Goal: Task Accomplishment & Management: Use online tool/utility

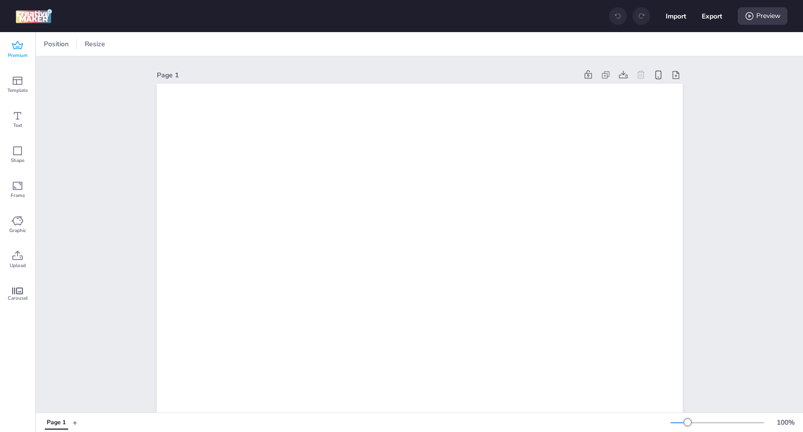
click at [17, 44] on icon at bounding box center [18, 46] width 12 height 12
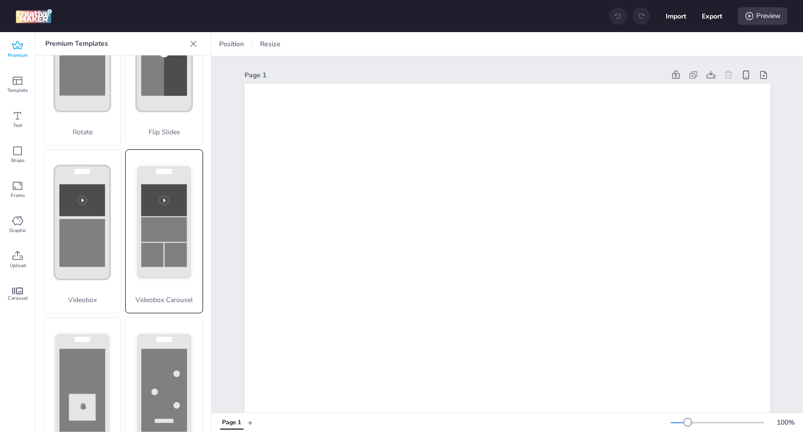
scroll to position [280, 0]
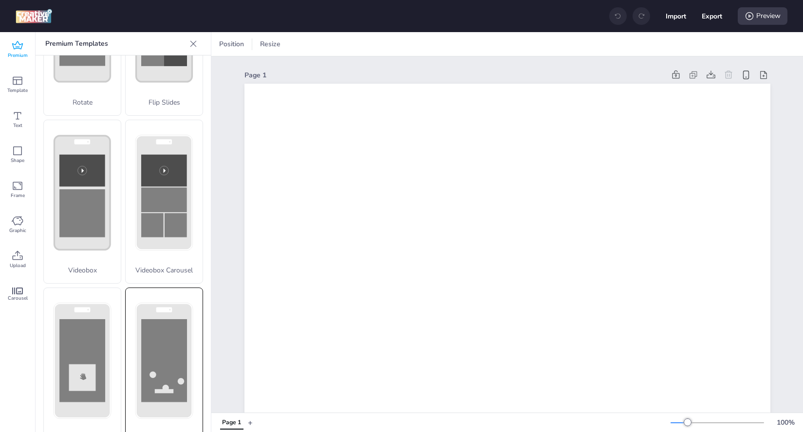
click at [156, 357] on rect at bounding box center [164, 360] width 46 height 83
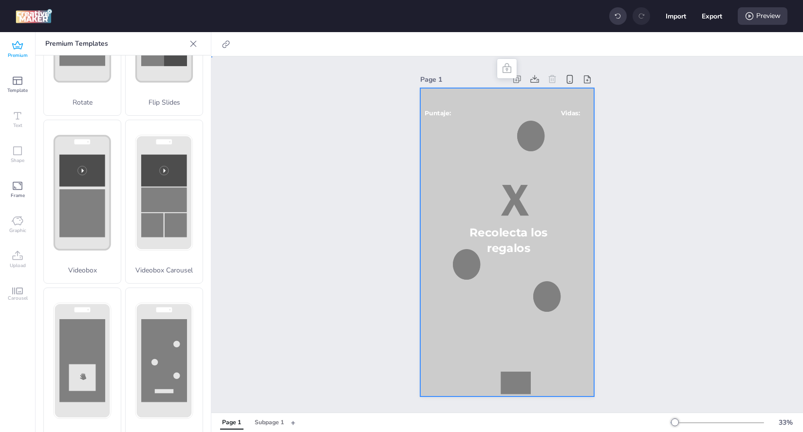
click at [453, 152] on div at bounding box center [506, 242] width 173 height 309
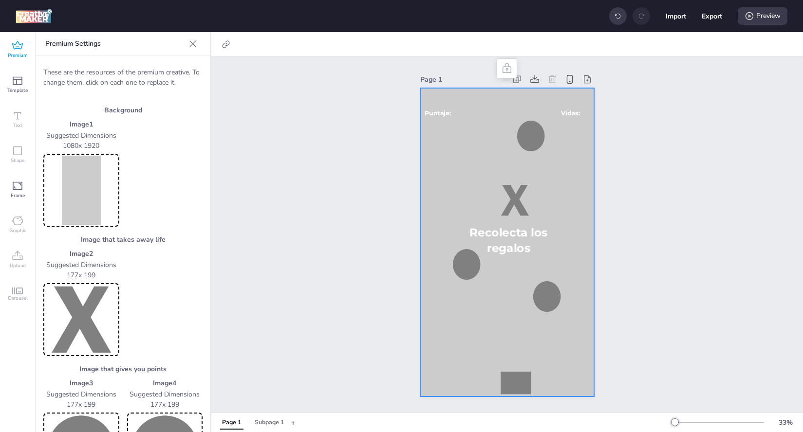
click at [90, 184] on img at bounding box center [81, 190] width 72 height 69
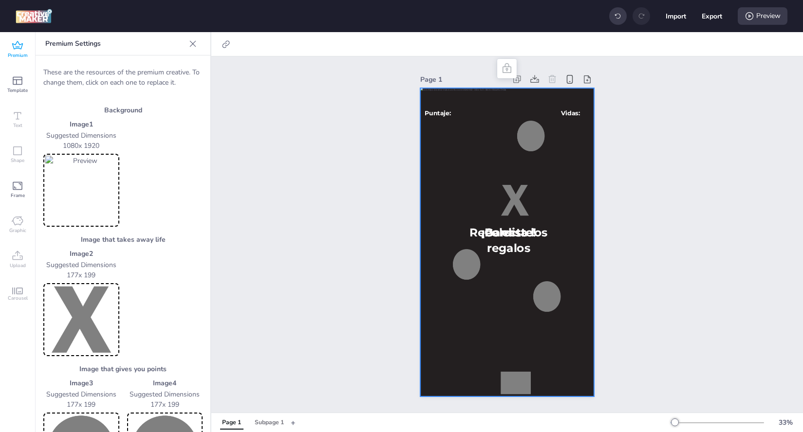
click at [97, 203] on img at bounding box center [81, 190] width 72 height 69
click at [80, 324] on img at bounding box center [81, 319] width 72 height 69
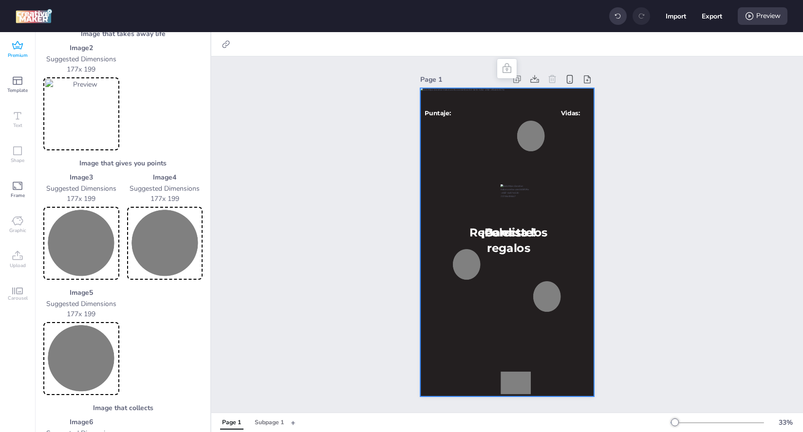
scroll to position [213, 0]
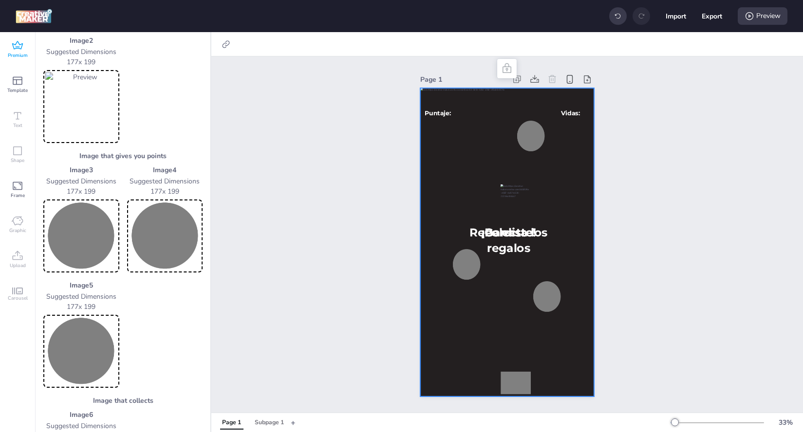
click at [78, 236] on img at bounding box center [81, 236] width 72 height 69
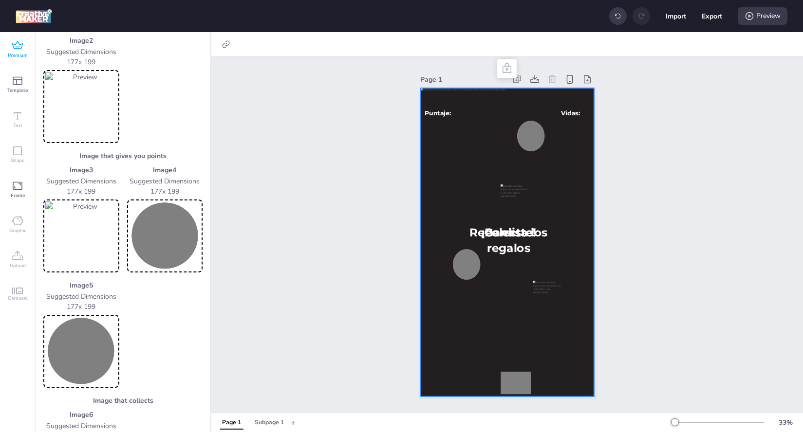
click at [163, 235] on img at bounding box center [165, 236] width 72 height 69
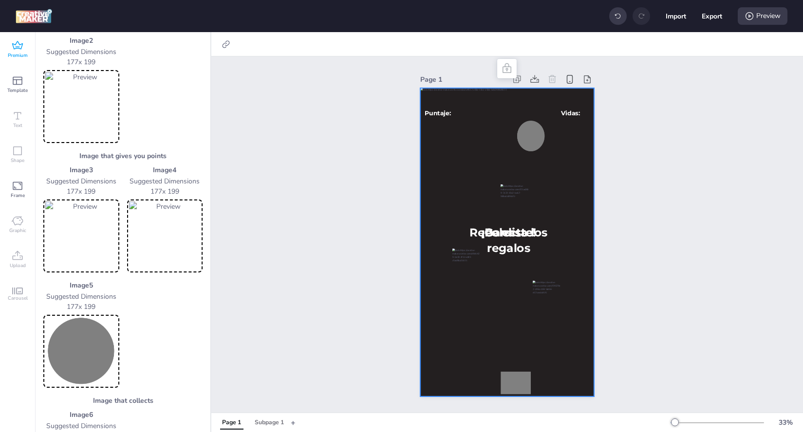
click at [71, 330] on img at bounding box center [81, 351] width 72 height 69
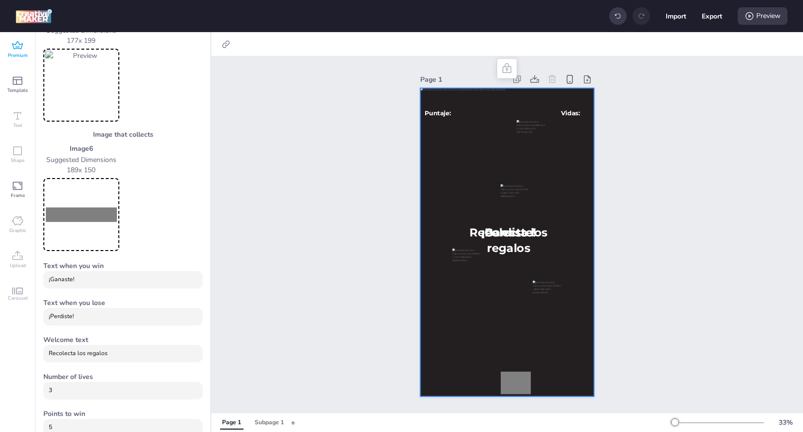
scroll to position [531, 0]
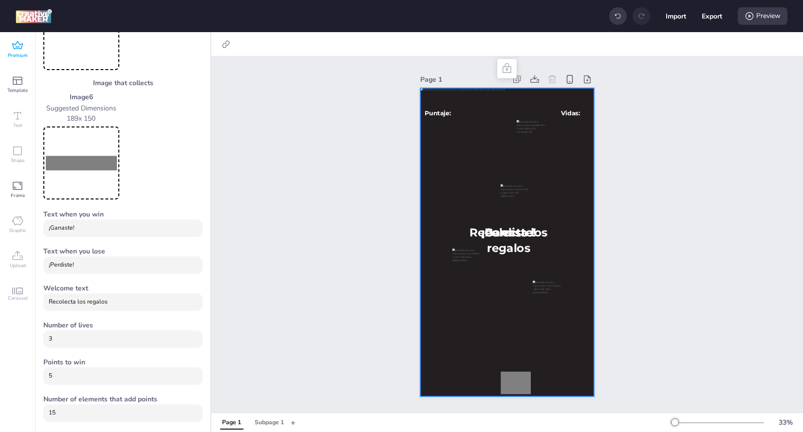
click at [86, 165] on img at bounding box center [81, 162] width 72 height 69
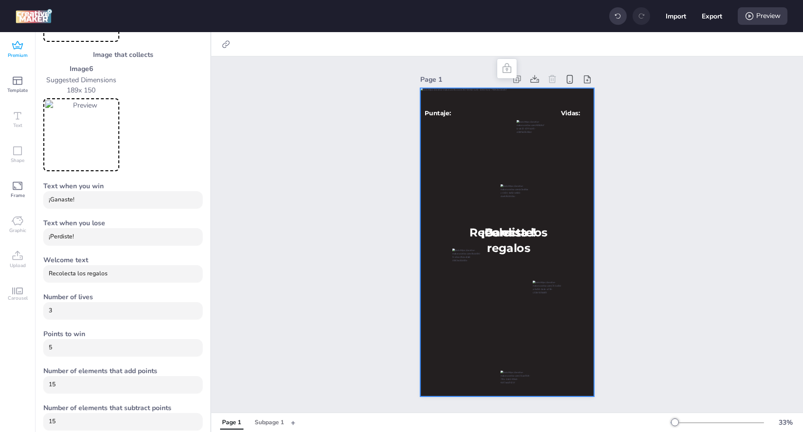
scroll to position [569, 0]
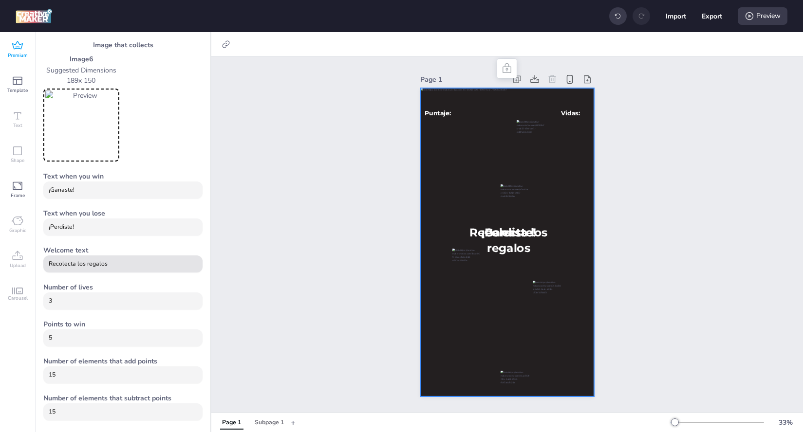
click at [113, 271] on div "Recolecta los regalos" at bounding box center [123, 264] width 149 height 17
drag, startPoint x: 114, startPoint y: 267, endPoint x: 34, endPoint y: 259, distance: 80.7
click at [34, 259] on div "Premium Template Text Shape Frame Graphic Upload Carousel Premium Templates Dep…" at bounding box center [105, 232] width 211 height 400
type input "Atrapa a la familia de [PERSON_NAME]"
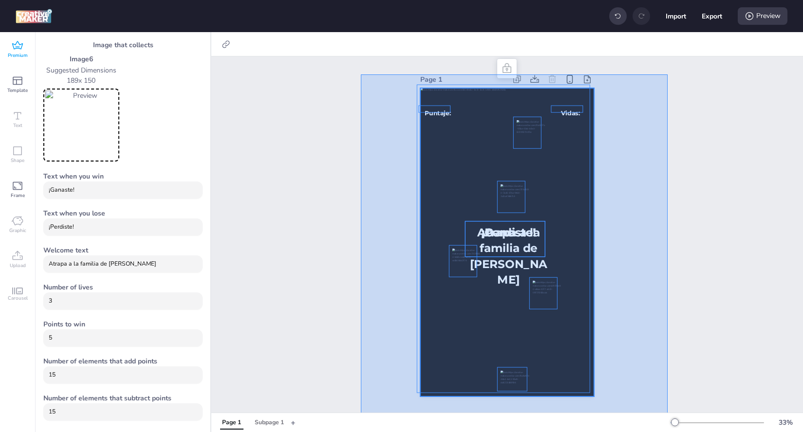
drag, startPoint x: 361, startPoint y: 74, endPoint x: 666, endPoint y: 439, distance: 475.1
click at [666, 432] on html "Import Export Preview Premium Template Text Shape Frame Graphic Upload Carousel…" at bounding box center [401, 216] width 803 height 432
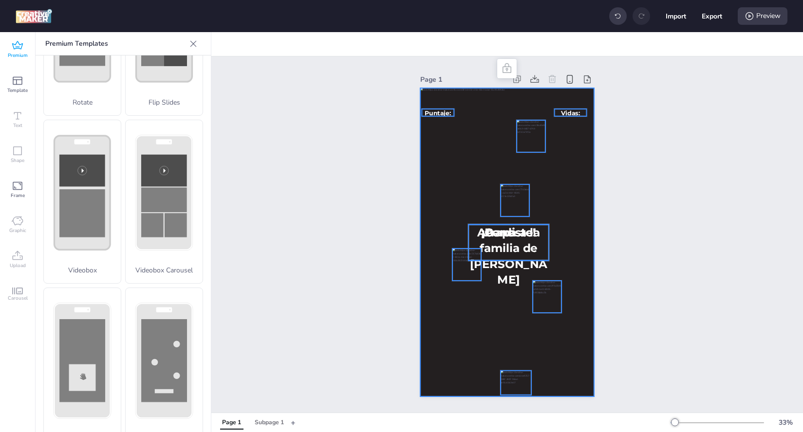
click at [431, 191] on div at bounding box center [506, 242] width 173 height 309
click at [551, 335] on div at bounding box center [506, 242] width 173 height 309
click at [271, 420] on div "Subpage 1" at bounding box center [269, 423] width 29 height 9
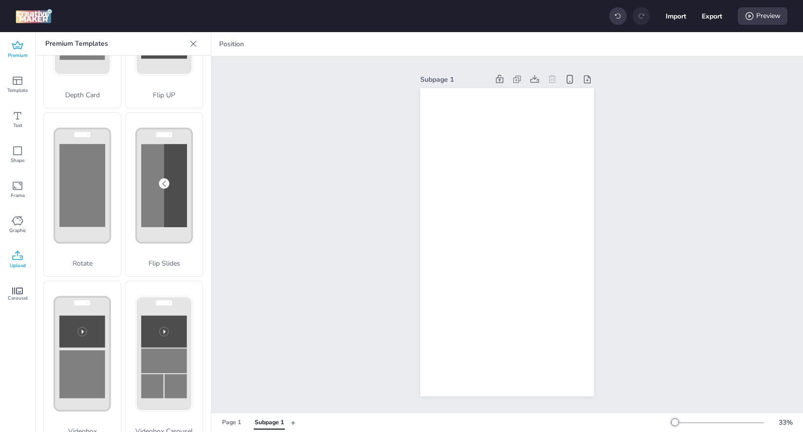
click at [20, 264] on span "Upload" at bounding box center [18, 266] width 16 height 8
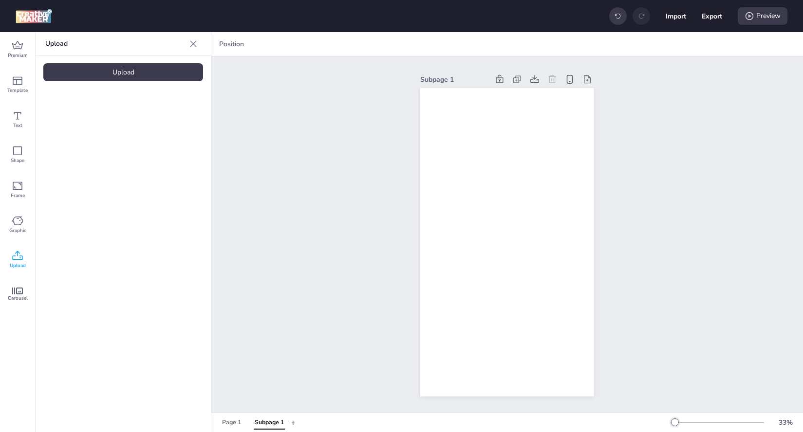
click at [110, 72] on div "Upload" at bounding box center [123, 72] width 160 height 18
click at [79, 137] on img at bounding box center [82, 136] width 59 height 10
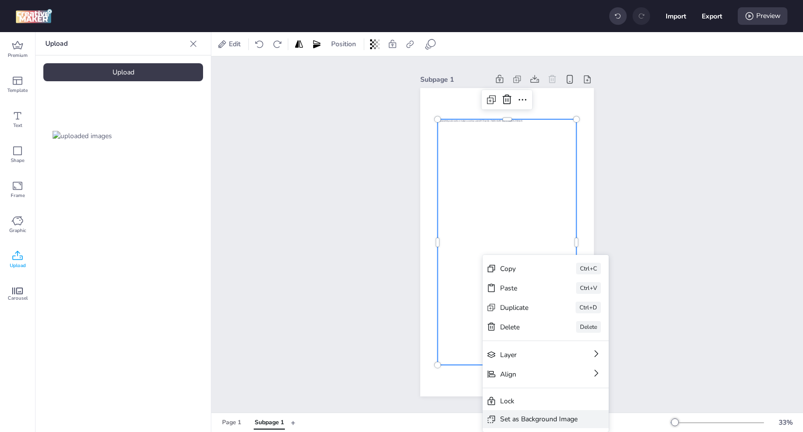
click at [545, 420] on div "Set as Background Image" at bounding box center [538, 419] width 77 height 10
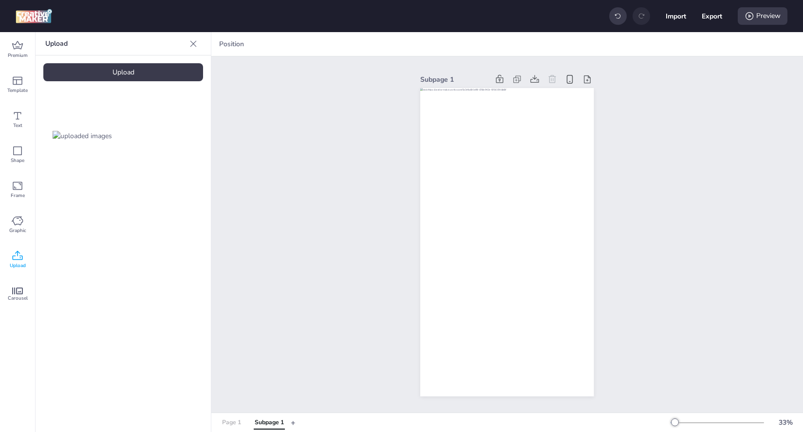
click at [231, 424] on div "Page 1" at bounding box center [231, 423] width 19 height 9
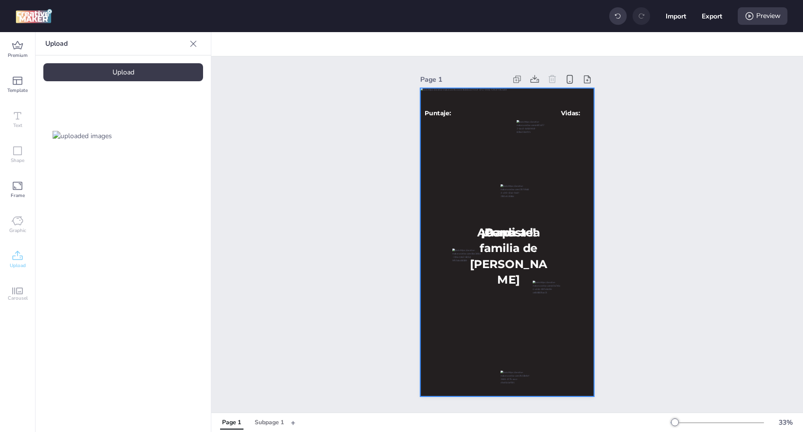
click at [434, 147] on div at bounding box center [506, 242] width 173 height 309
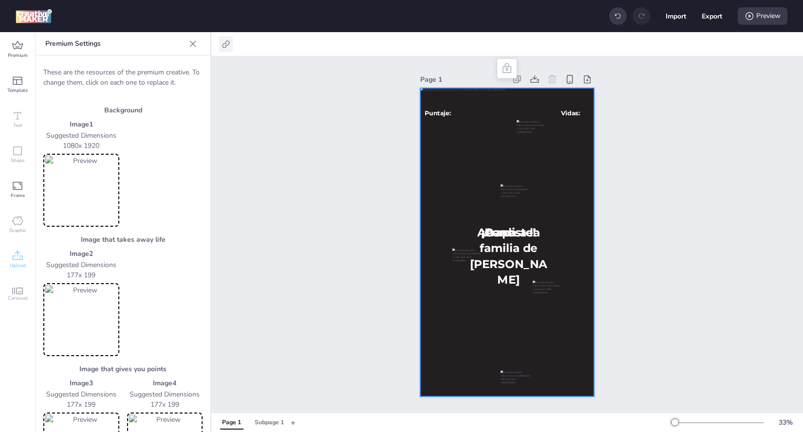
click at [225, 50] on div at bounding box center [226, 45] width 14 height 16
click at [126, 68] on icon at bounding box center [128, 68] width 6 height 5
click at [126, 70] on input "Activate hyperlink" at bounding box center [126, 73] width 6 height 6
checkbox input "true"
click at [135, 98] on span "" at bounding box center [135, 96] width 9 height 9
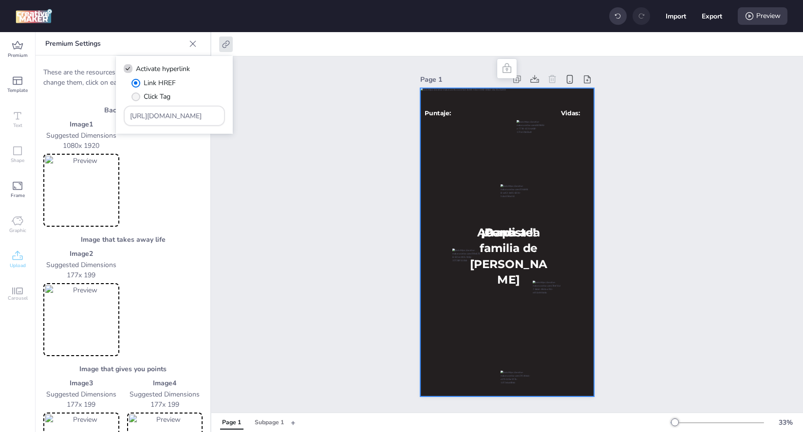
click at [135, 98] on input "Click Tag" at bounding box center [134, 100] width 6 height 6
radio input "true"
drag, startPoint x: 193, startPoint y: 119, endPoint x: 102, endPoint y: 120, distance: 91.5
click at [101, 121] on body "Import Export Preview Premium Template Text Shape Frame Graphic Upload Carousel…" at bounding box center [401, 216] width 803 height 432
drag, startPoint x: 198, startPoint y: 119, endPoint x: 128, endPoint y: 117, distance: 69.6
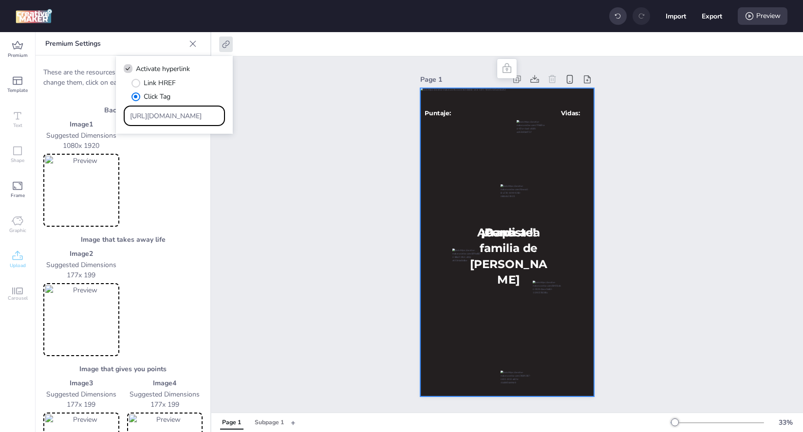
click at [128, 117] on div "[URL][DOMAIN_NAME]" at bounding box center [174, 116] width 101 height 20
paste input "https://[DOMAIN_NAME]/ddm/trackclk/N1957659.3999883WORTISE/B34150313.429427130;…"
type input "https://[DOMAIN_NAME]/ddm/trackclk/N1957659.3999883WORTISE/B34150313.429427130;…"
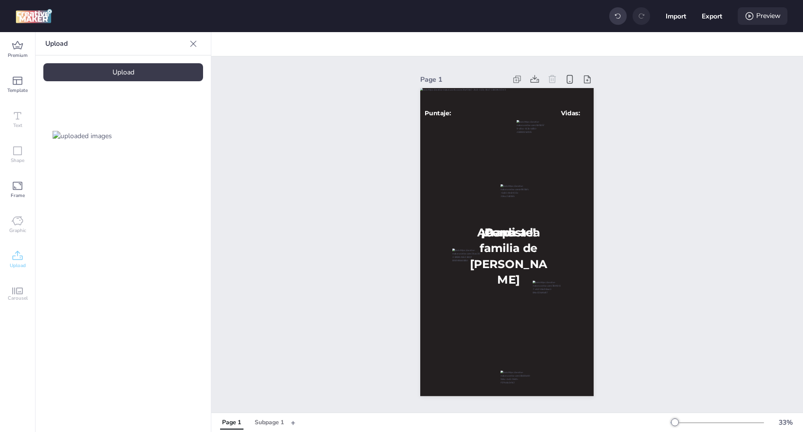
click at [764, 20] on div "Preview" at bounding box center [762, 16] width 50 height 18
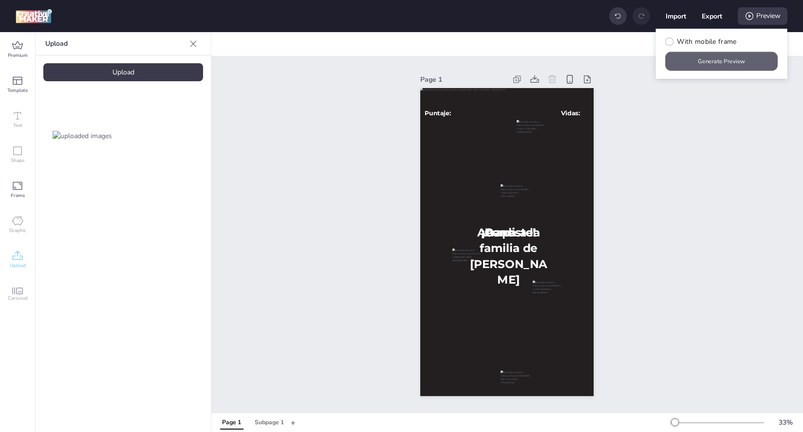
click at [738, 61] on button "Generate Preview" at bounding box center [721, 61] width 112 height 19
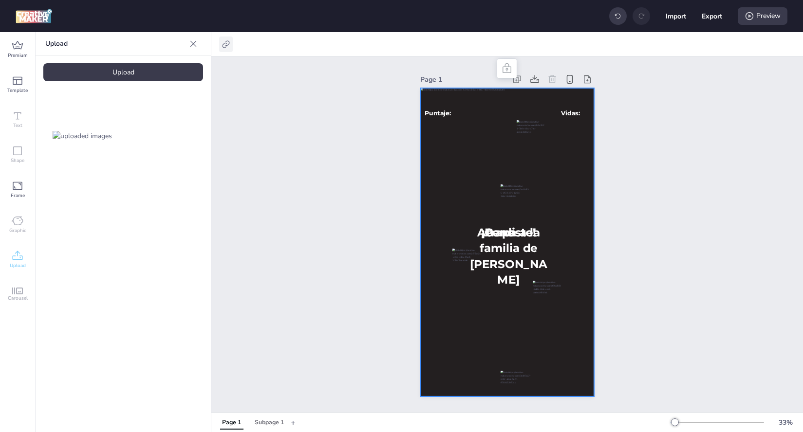
click at [226, 44] on icon at bounding box center [226, 44] width 10 height 10
click at [302, 174] on div "Page 1 ¡Ganaste! ¡Perdiste! Puntaje: Vidas: Atrapa a la familia de [PERSON_NAME]" at bounding box center [506, 234] width 591 height 356
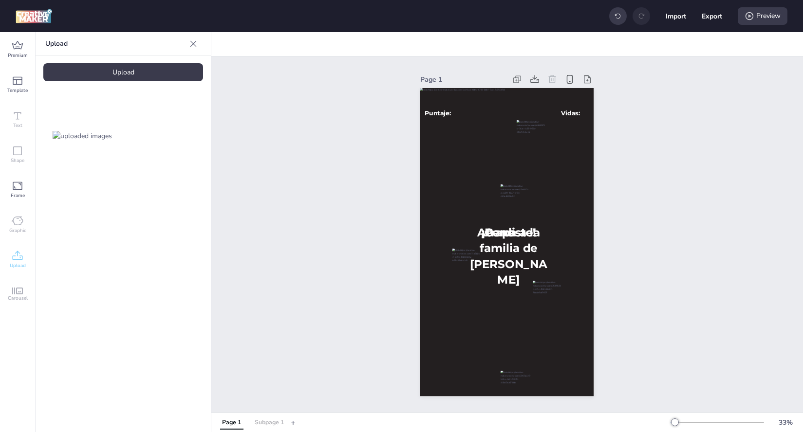
click at [262, 416] on button "Subpage 1" at bounding box center [269, 423] width 39 height 14
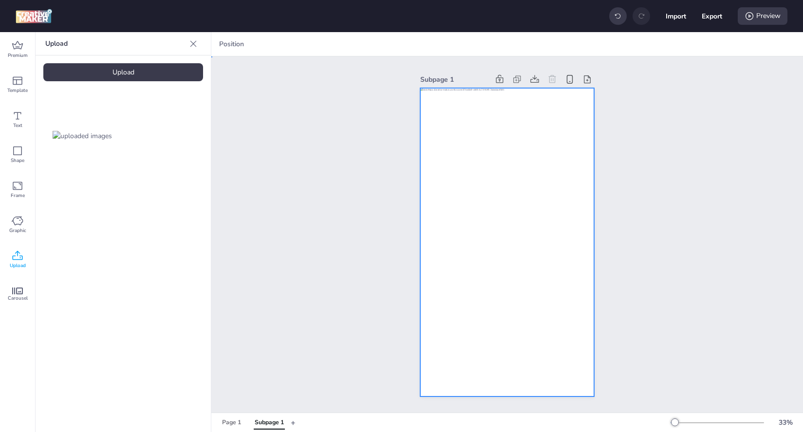
click at [458, 220] on div at bounding box center [506, 242] width 173 height 309
click at [496, 189] on div at bounding box center [506, 242] width 173 height 309
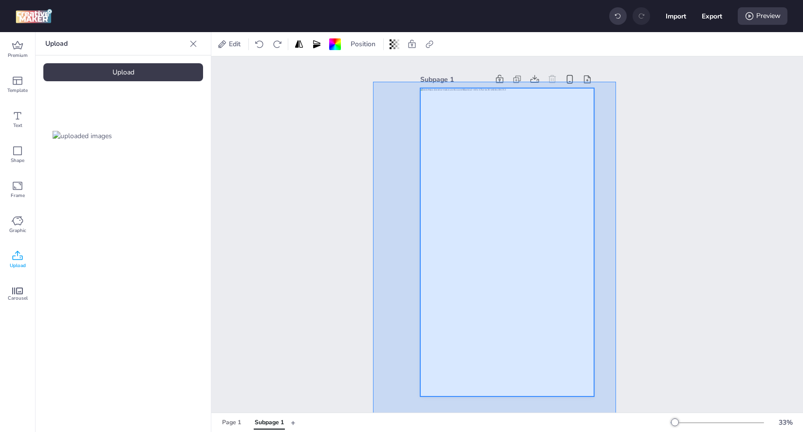
drag, startPoint x: 376, startPoint y: 80, endPoint x: 616, endPoint y: 420, distance: 415.7
click at [616, 420] on div "Edit Position Subpage 1 Page 1 Subpage 1 + 33 %" at bounding box center [506, 232] width 591 height 400
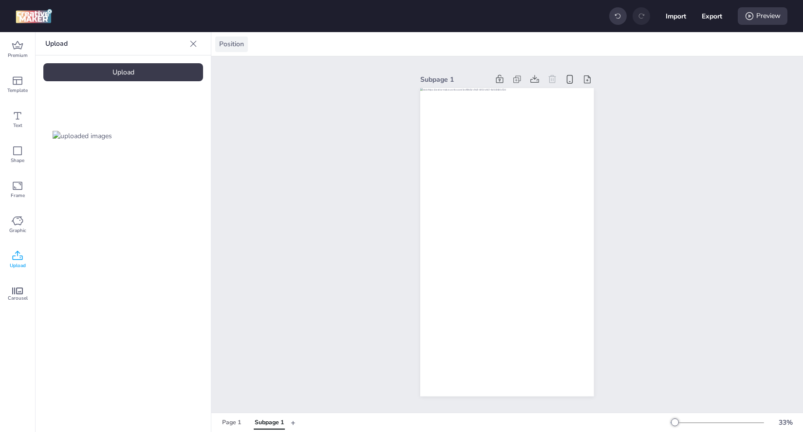
click at [235, 45] on span "Position" at bounding box center [231, 44] width 29 height 10
click at [495, 76] on icon at bounding box center [498, 79] width 7 height 8
click at [231, 421] on div "Page 1" at bounding box center [231, 423] width 19 height 9
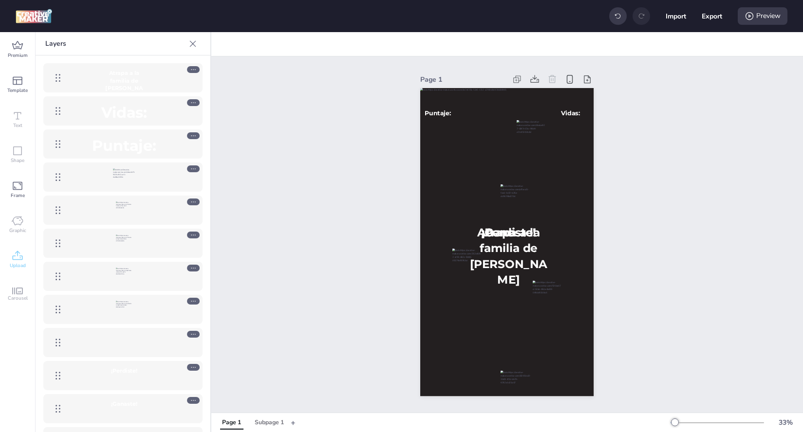
click at [186, 46] on div at bounding box center [193, 44] width 16 height 16
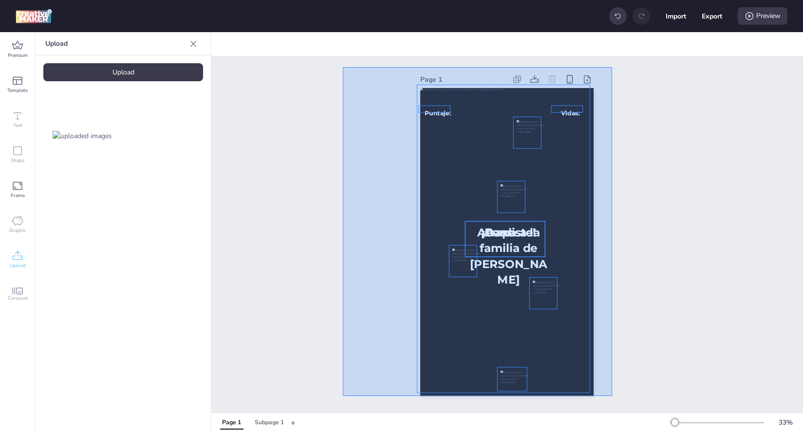
drag, startPoint x: 343, startPoint y: 67, endPoint x: 612, endPoint y: 397, distance: 425.2
click at [612, 397] on div "Page 1 ¡Ganaste! ¡Perdiste! Puntaje: Vidas: Atrapa a la familia de [PERSON_NAME]" at bounding box center [506, 234] width 591 height 356
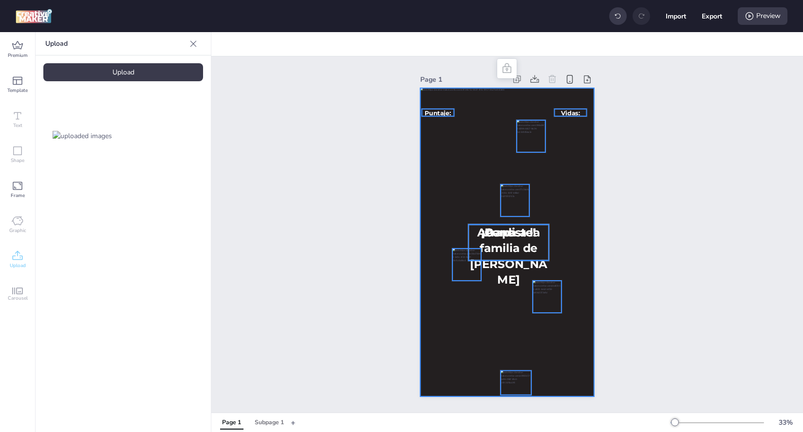
click at [454, 208] on div at bounding box center [506, 242] width 173 height 309
click at [435, 275] on div at bounding box center [506, 242] width 173 height 309
click at [445, 320] on div at bounding box center [506, 242] width 173 height 309
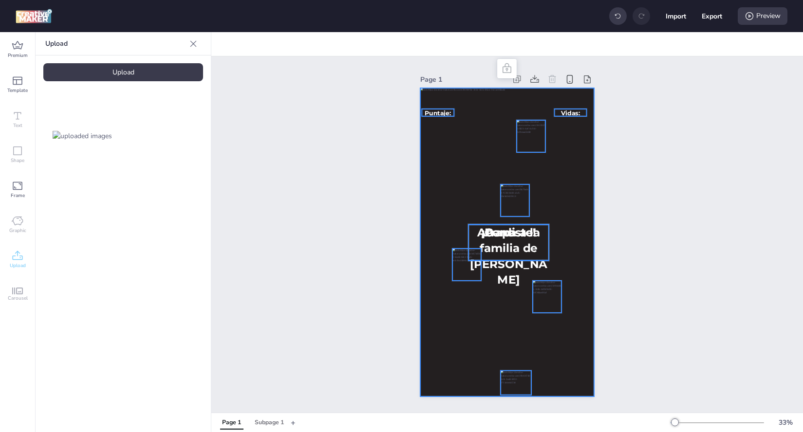
click at [445, 320] on div at bounding box center [506, 242] width 173 height 309
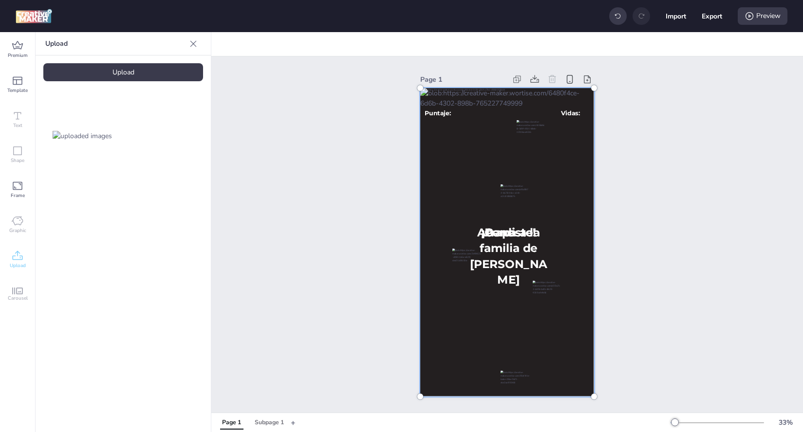
click at [445, 320] on div at bounding box center [506, 242] width 185 height 320
click at [275, 417] on button "Subpage 1" at bounding box center [269, 423] width 39 height 14
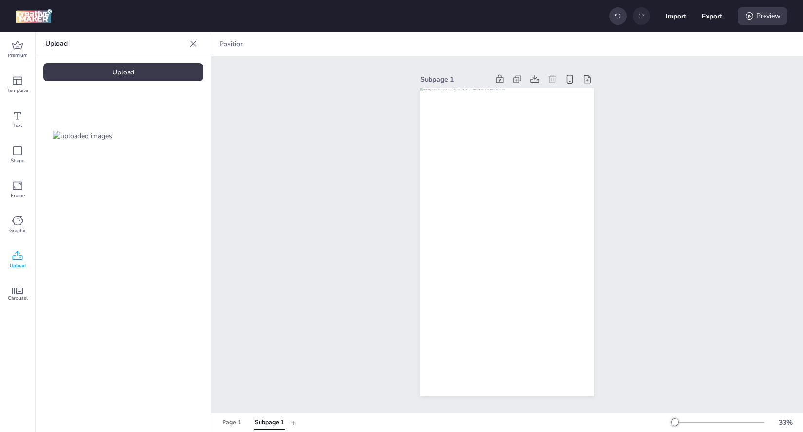
click at [300, 263] on div "Subpage 1" at bounding box center [506, 234] width 591 height 356
click at [481, 249] on div at bounding box center [506, 242] width 173 height 309
click at [231, 419] on div "Page 1" at bounding box center [231, 423] width 19 height 9
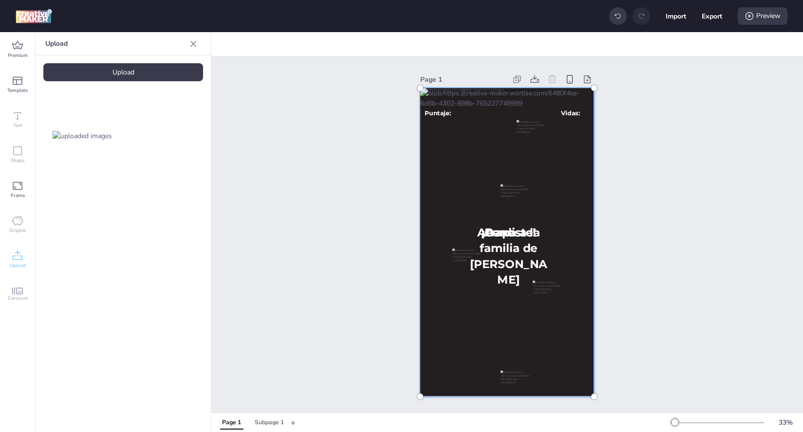
click at [425, 135] on div at bounding box center [506, 242] width 185 height 320
click at [190, 42] on icon at bounding box center [193, 44] width 10 height 10
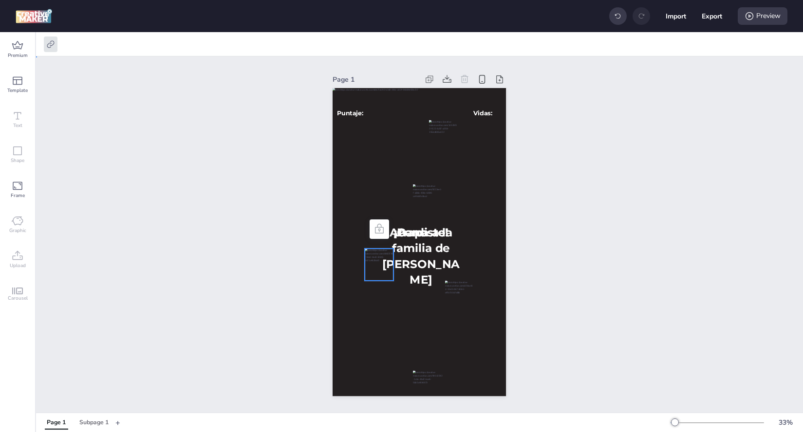
click at [375, 275] on div at bounding box center [379, 265] width 28 height 32
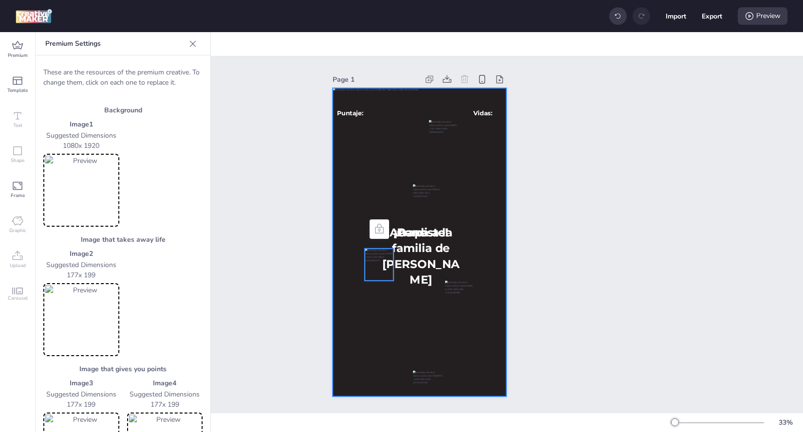
click at [369, 311] on div at bounding box center [418, 242] width 173 height 309
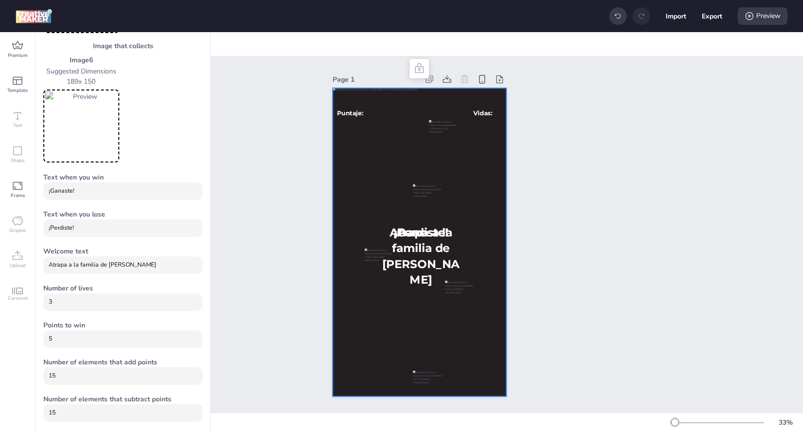
scroll to position [569, 0]
click at [372, 107] on div at bounding box center [418, 242] width 173 height 309
click at [281, 255] on div "Page 1 ¡Ganaste! ¡Perdiste! Puntaje: Vidas: Atrapa a la familia de [PERSON_NAME]" at bounding box center [419, 234] width 767 height 356
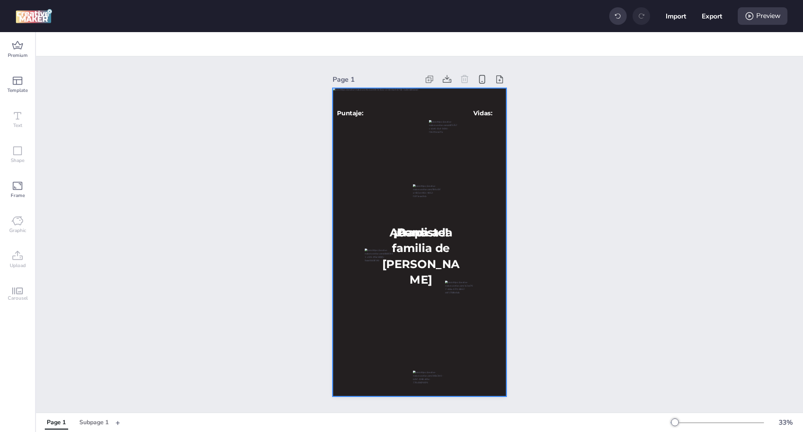
click at [392, 335] on div at bounding box center [418, 242] width 173 height 309
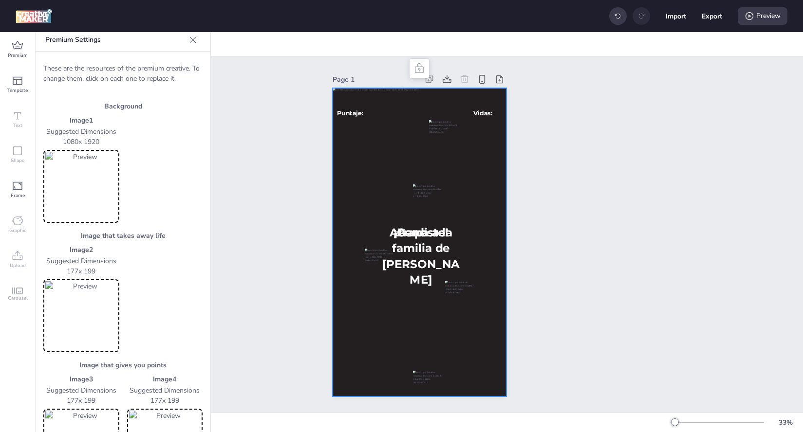
scroll to position [0, 0]
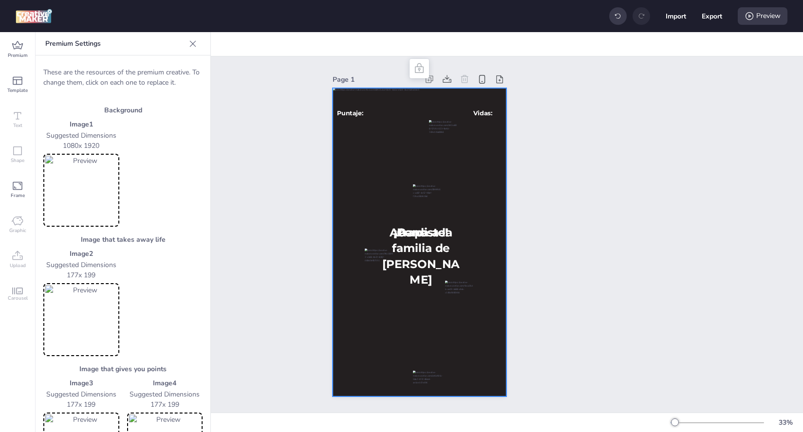
click at [352, 133] on div at bounding box center [418, 242] width 173 height 309
click at [458, 340] on div at bounding box center [418, 242] width 173 height 309
click at [365, 259] on div at bounding box center [379, 265] width 28 height 32
click at [377, 313] on div at bounding box center [418, 242] width 173 height 309
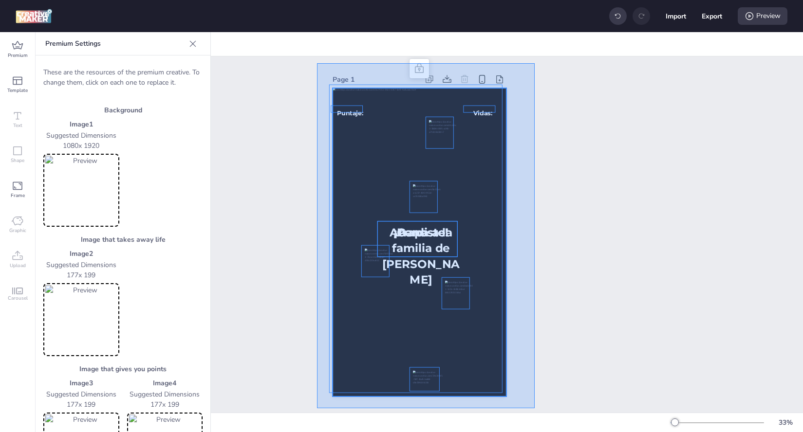
drag, startPoint x: 317, startPoint y: 63, endPoint x: 534, endPoint y: 408, distance: 407.9
click at [534, 408] on div "Page 1 ¡Ganaste! ¡Perdiste! Puntaje: Vidas: Atrapa a la familia de [PERSON_NAME]" at bounding box center [419, 234] width 767 height 356
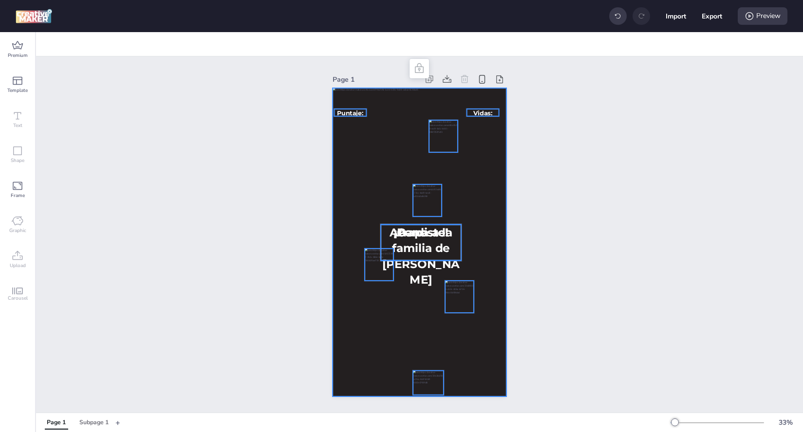
click at [357, 317] on div at bounding box center [418, 242] width 173 height 309
click at [367, 318] on div at bounding box center [418, 242] width 173 height 309
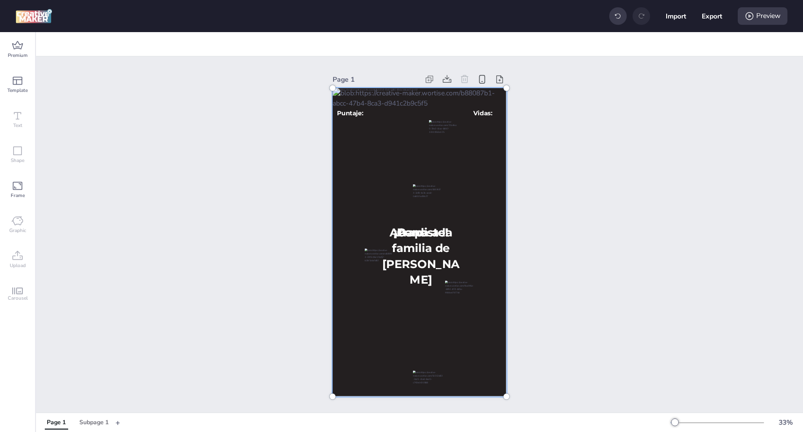
click at [16, 129] on div "Text" at bounding box center [17, 119] width 35 height 35
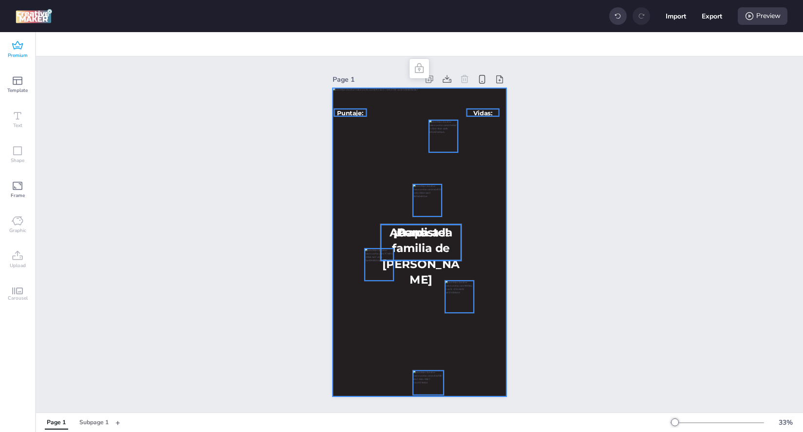
click at [22, 48] on icon at bounding box center [18, 46] width 12 height 12
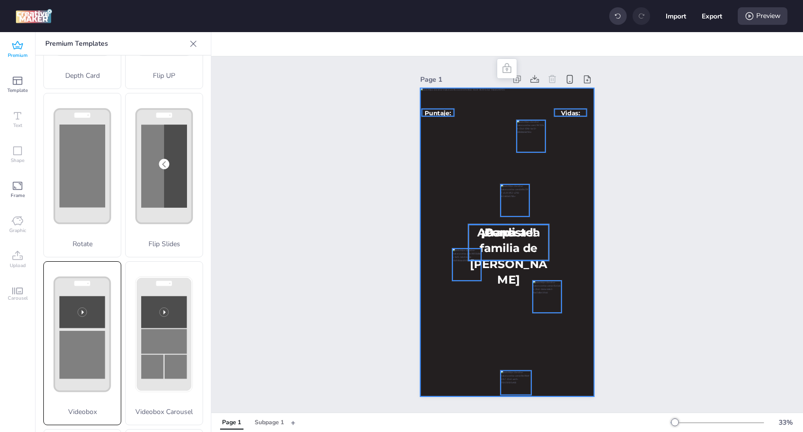
scroll to position [279, 0]
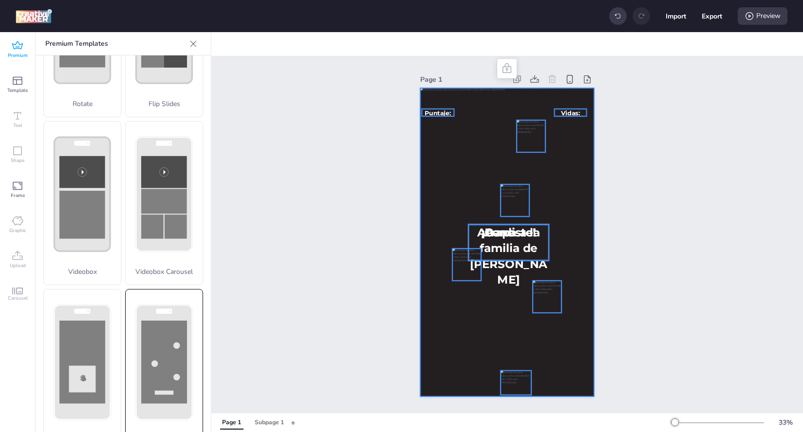
click at [159, 309] on div "Collector" at bounding box center [164, 371] width 78 height 165
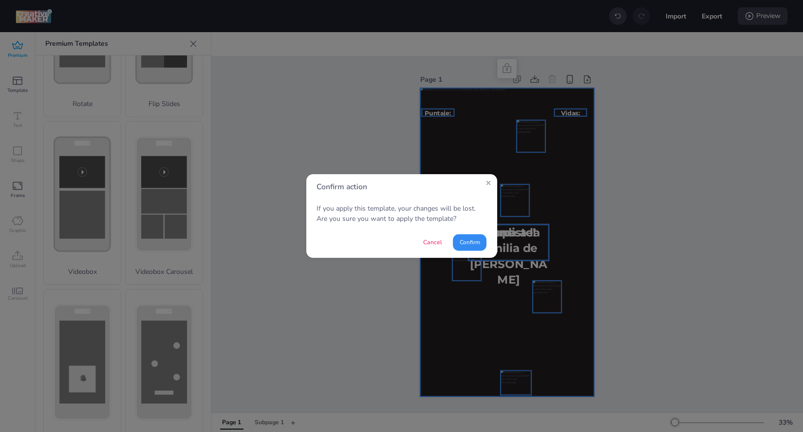
click at [469, 243] on button "Confirm" at bounding box center [470, 242] width 34 height 17
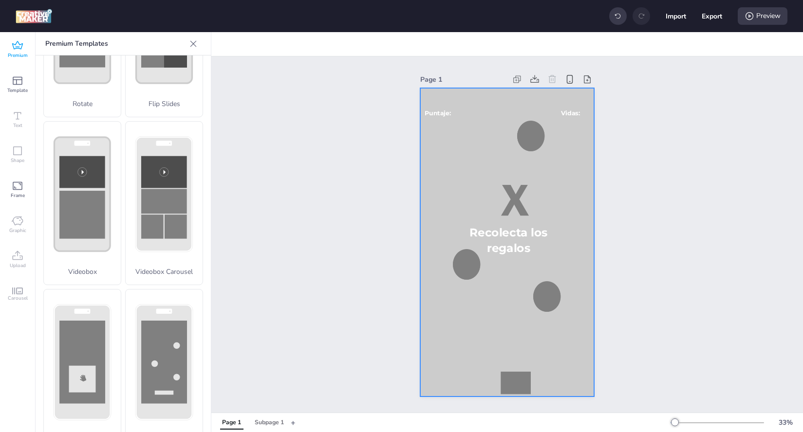
click at [449, 197] on div at bounding box center [506, 242] width 173 height 309
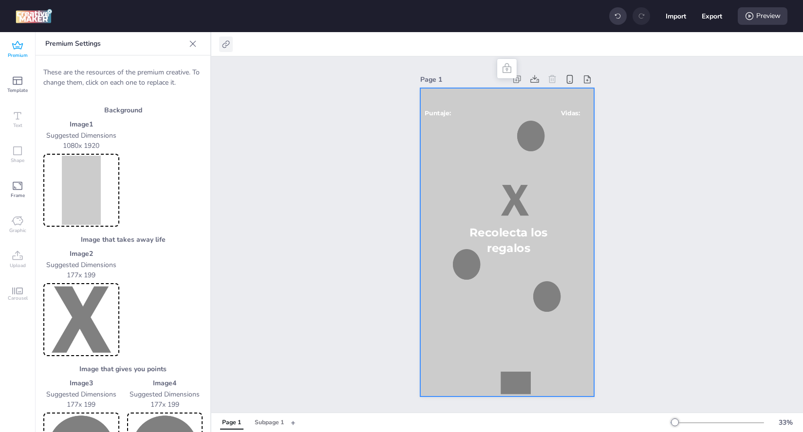
click at [221, 43] on icon at bounding box center [226, 44] width 10 height 10
click at [157, 65] on span "Activate hyperlink" at bounding box center [163, 69] width 54 height 10
click at [129, 70] on input "Activate hyperlink" at bounding box center [126, 73] width 6 height 6
checkbox input "true"
click at [133, 97] on span "" at bounding box center [135, 96] width 9 height 9
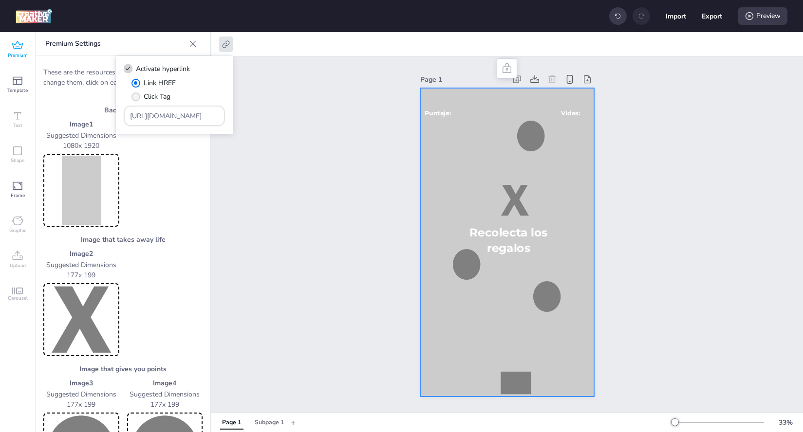
click at [133, 97] on input "Click Tag" at bounding box center [134, 100] width 6 height 6
radio input "true"
drag, startPoint x: 193, startPoint y: 117, endPoint x: 127, endPoint y: 119, distance: 66.2
click at [128, 119] on div "[URL][DOMAIN_NAME]" at bounding box center [174, 116] width 101 height 20
paste input "[DOMAIN_NAME]/ddm/trackclk/N1957659.3999883WORTISE/B34150313.429427130;dc_trk_a…"
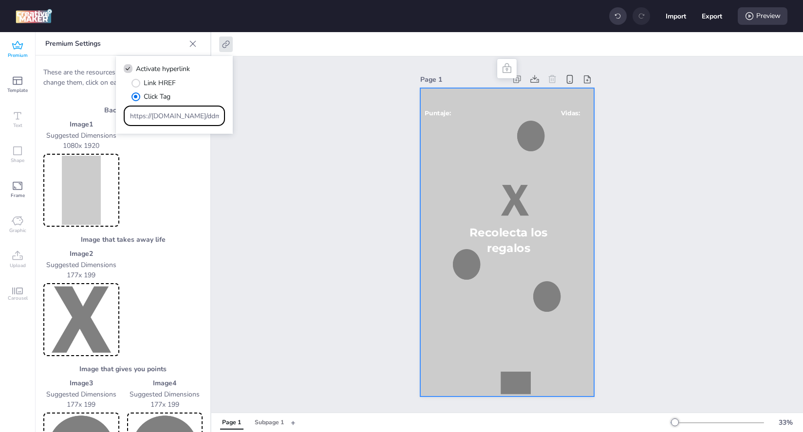
scroll to position [0, 742]
type input "https://[DOMAIN_NAME]/ddm/trackclk/N1957659.3999883WORTISE/B34150313.429427130;…"
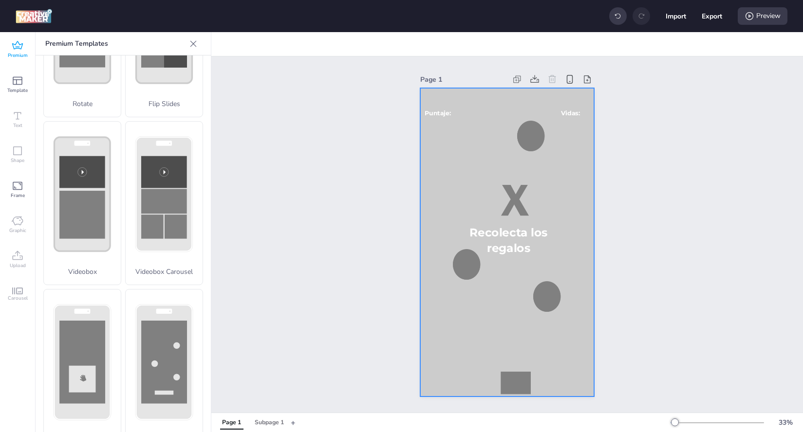
click at [433, 173] on div at bounding box center [506, 242] width 173 height 309
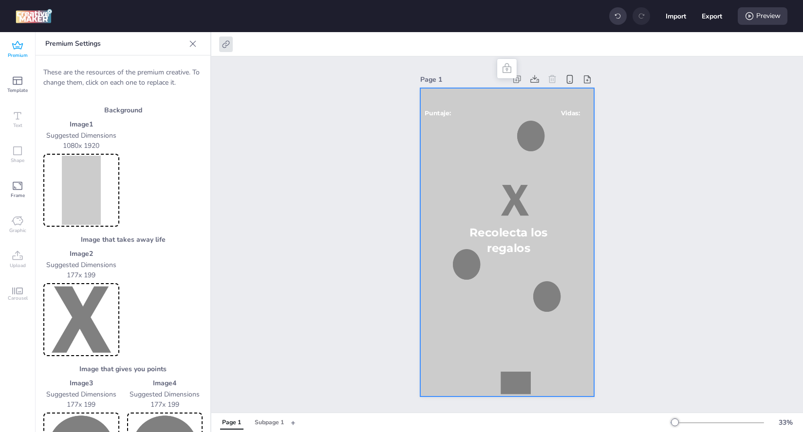
click at [82, 192] on img at bounding box center [81, 190] width 72 height 69
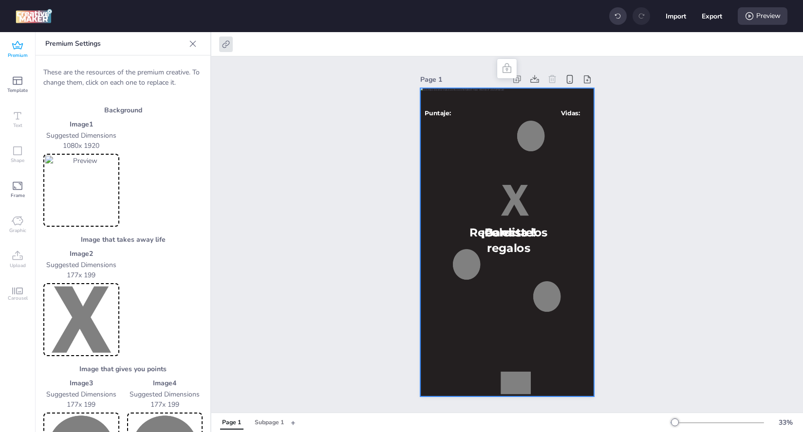
click at [78, 320] on img at bounding box center [81, 319] width 72 height 69
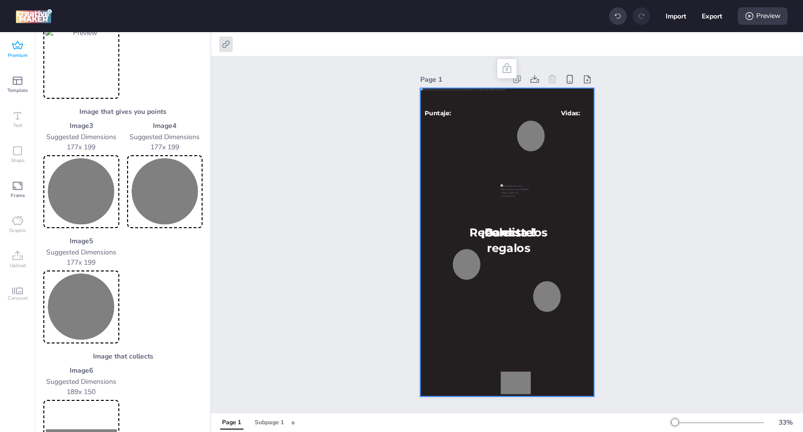
scroll to position [292, 0]
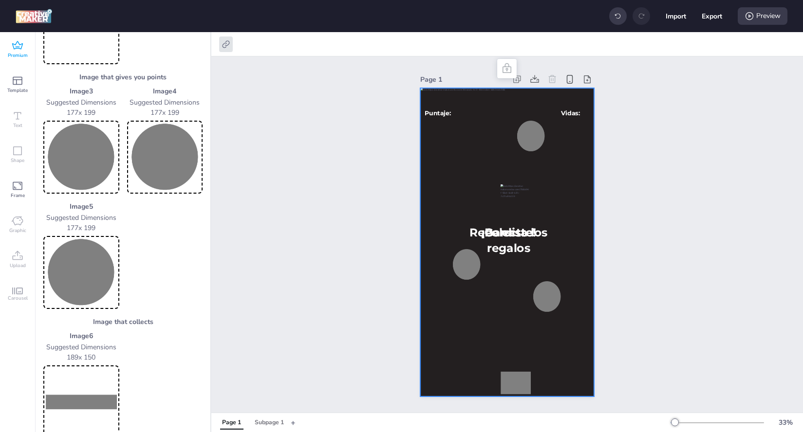
click at [85, 177] on img at bounding box center [81, 157] width 72 height 69
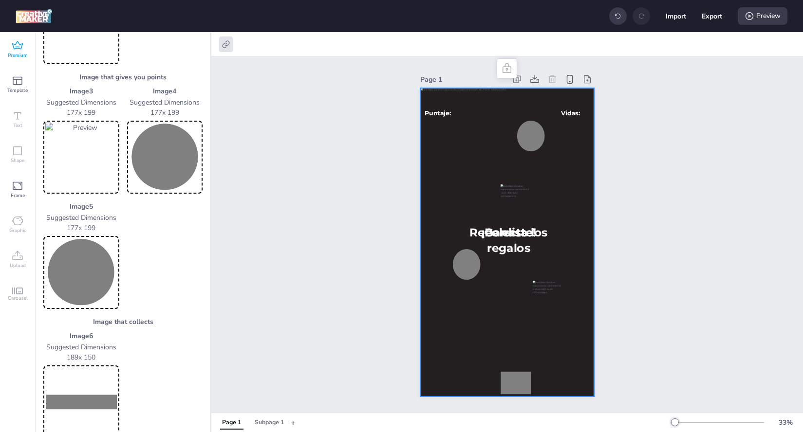
click at [149, 144] on img at bounding box center [165, 157] width 72 height 69
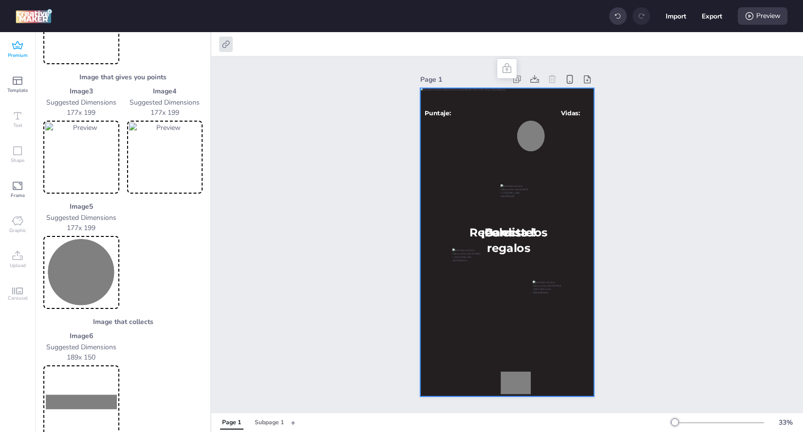
click at [66, 273] on img at bounding box center [81, 272] width 72 height 69
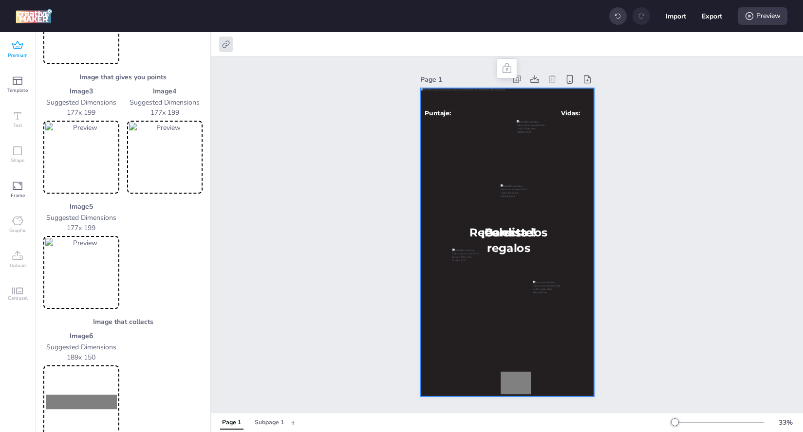
click at [69, 386] on img at bounding box center [81, 401] width 72 height 69
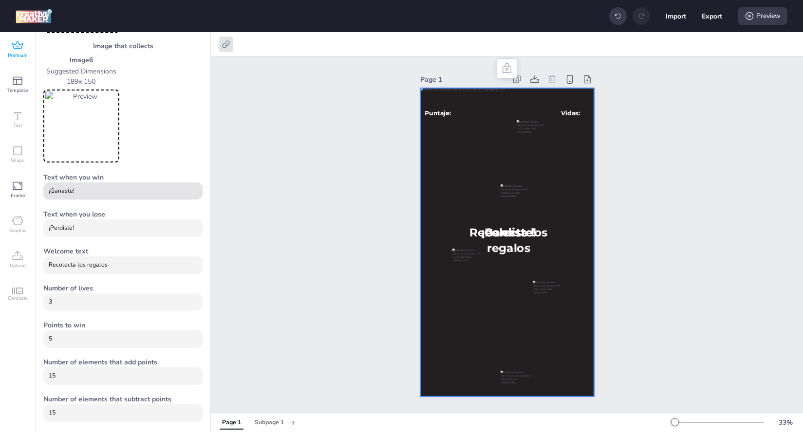
scroll to position [569, 0]
drag, startPoint x: 125, startPoint y: 260, endPoint x: 25, endPoint y: 264, distance: 100.3
click at [25, 264] on div "Premium Template Text Shape Frame Graphic Upload Carousel Premium Templates Dep…" at bounding box center [105, 232] width 211 height 400
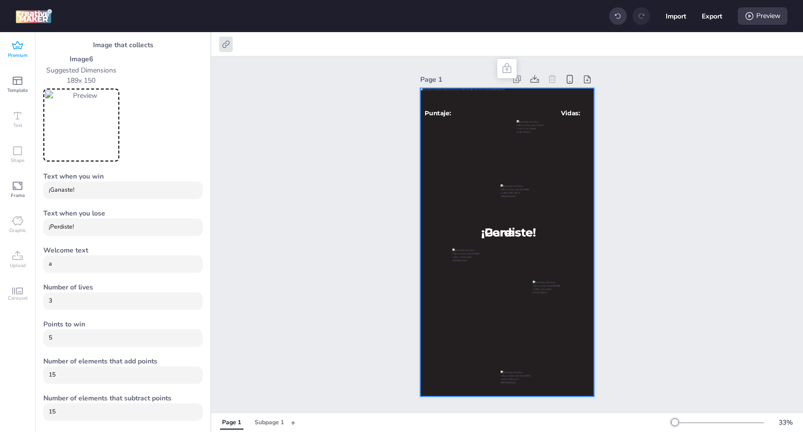
type input "Atrapa a la familia de [PERSON_NAME]"
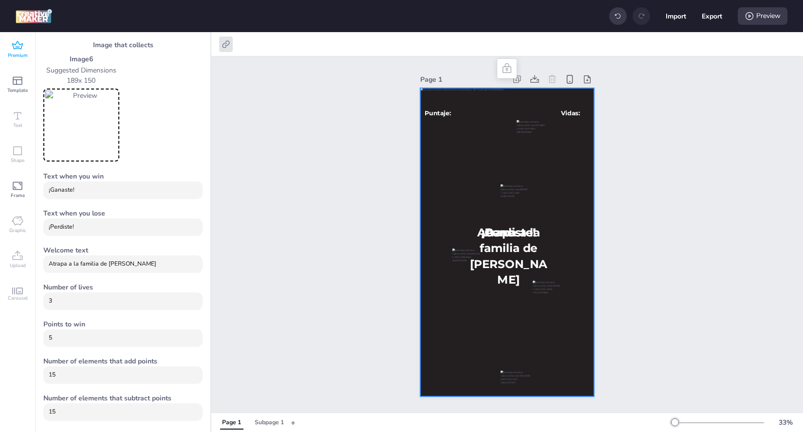
click at [441, 204] on div at bounding box center [506, 242] width 173 height 309
click at [224, 51] on div at bounding box center [226, 45] width 14 height 16
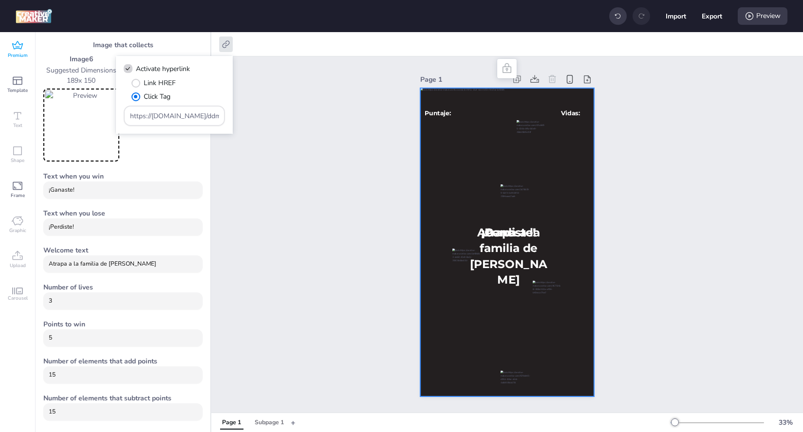
click at [333, 166] on div "Page 1 ¡Ganaste! ¡Perdiste! Puntaje: Vidas: Atrapa a la familia de [PERSON_NAME]" at bounding box center [506, 234] width 591 height 356
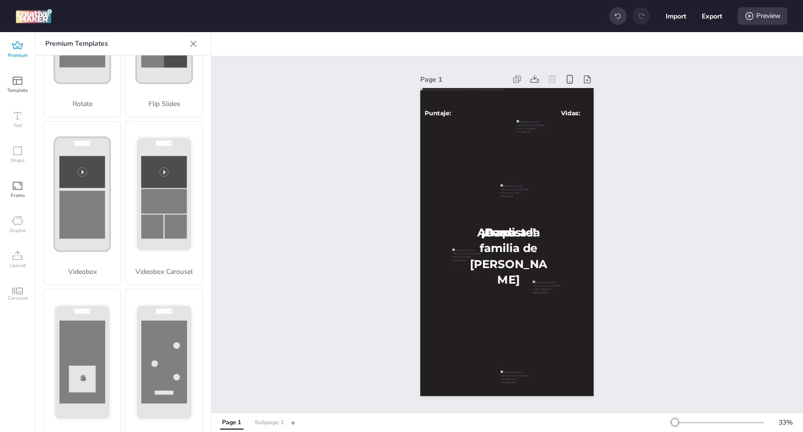
click at [268, 424] on div "Subpage 1" at bounding box center [269, 423] width 29 height 9
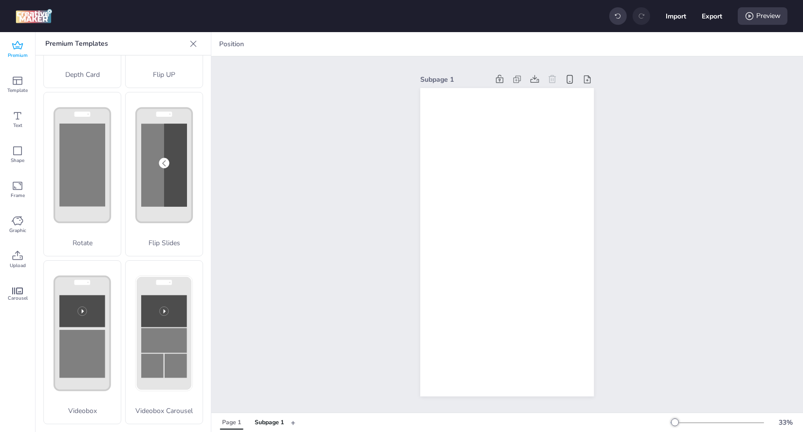
scroll to position [119, 0]
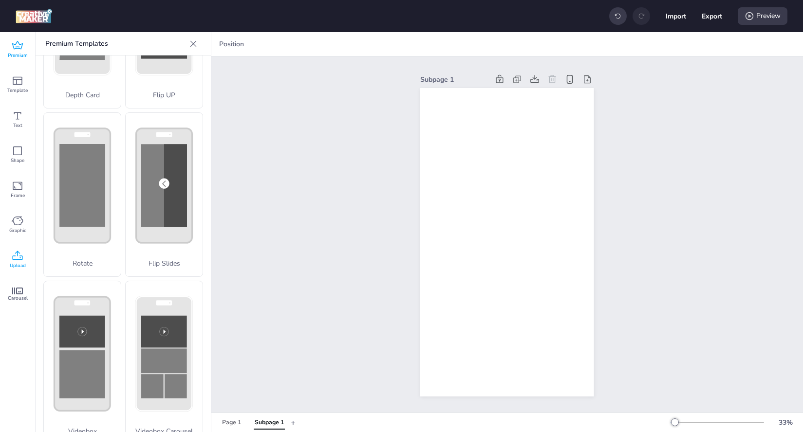
click at [13, 256] on icon at bounding box center [18, 255] width 10 height 9
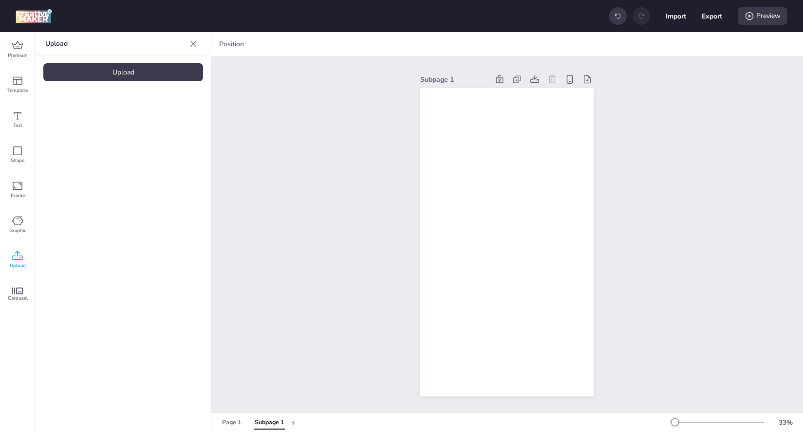
click at [150, 74] on div "Upload" at bounding box center [123, 72] width 160 height 18
click at [85, 141] on img at bounding box center [82, 136] width 59 height 10
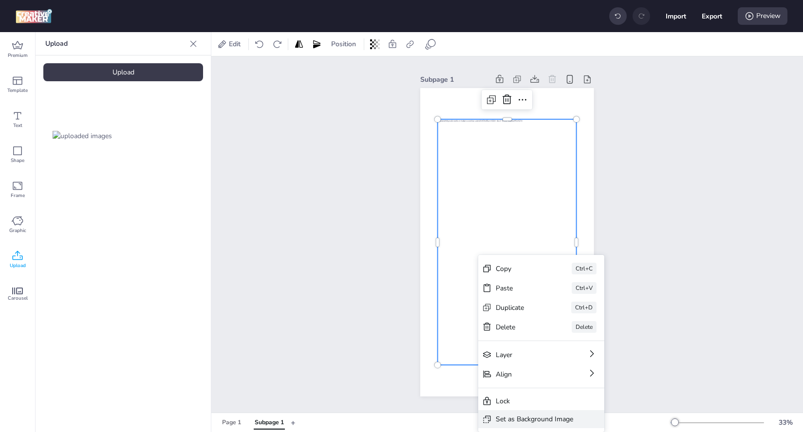
click at [544, 416] on div "Set as Background Image" at bounding box center [533, 419] width 77 height 10
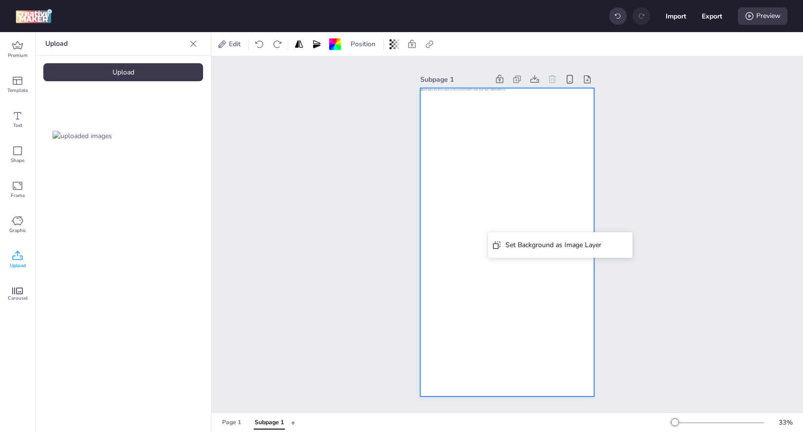
click at [533, 292] on div at bounding box center [506, 242] width 173 height 309
click at [432, 45] on icon at bounding box center [429, 44] width 10 height 10
click at [333, 73] on span at bounding box center [332, 68] width 9 height 9
click at [333, 73] on input "Activate hyperlink" at bounding box center [330, 73] width 6 height 6
checkbox input "true"
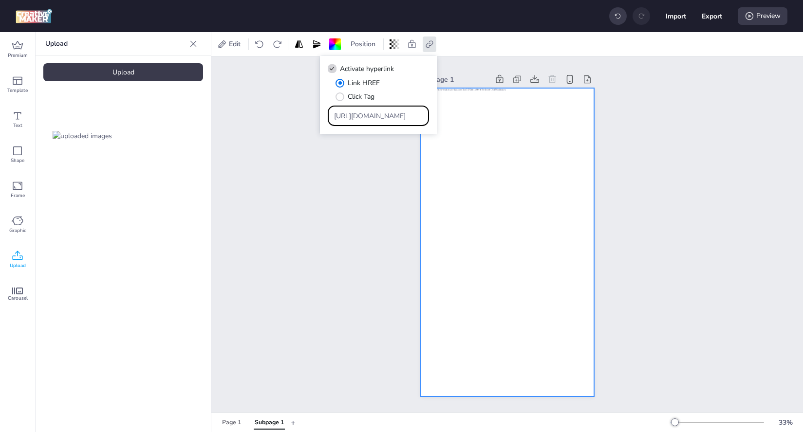
drag, startPoint x: 394, startPoint y: 115, endPoint x: 333, endPoint y: 114, distance: 60.4
click at [334, 114] on input "[URL][DOMAIN_NAME]" at bounding box center [378, 116] width 89 height 10
click at [341, 99] on span "" at bounding box center [339, 96] width 9 height 9
click at [341, 99] on input "Click Tag" at bounding box center [338, 100] width 6 height 6
radio input "true"
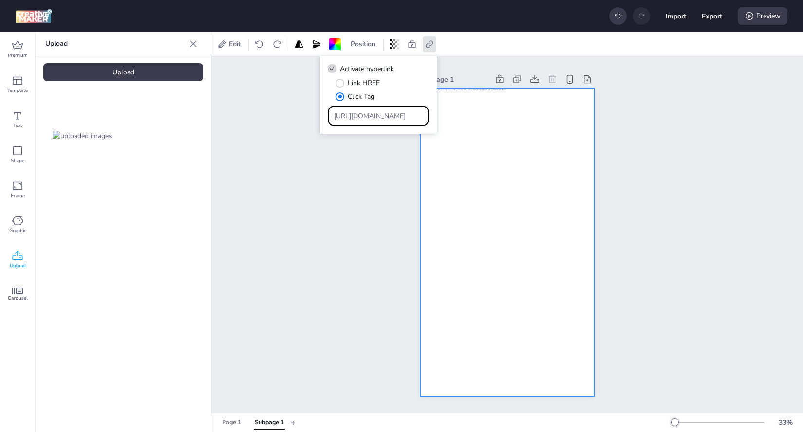
drag, startPoint x: 398, startPoint y: 114, endPoint x: 329, endPoint y: 116, distance: 69.6
click at [329, 116] on div "[URL][DOMAIN_NAME]" at bounding box center [378, 116] width 101 height 20
paste input "[DOMAIN_NAME]/ddm/trackclk/N1957659.3999883WORTISE/B34150313.429427130;dc_trk_a…"
type input "https://[DOMAIN_NAME]/ddm/trackclk/N1957659.3999883WORTISE/B34150313.429427130;…"
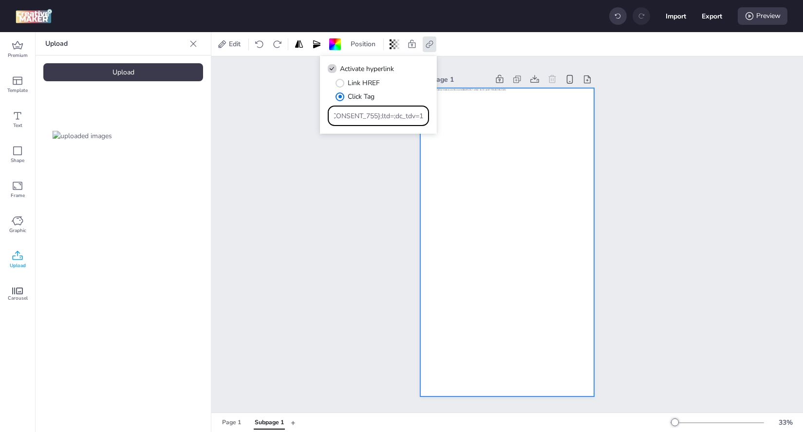
click at [350, 205] on div "Subpage 1" at bounding box center [506, 234] width 591 height 356
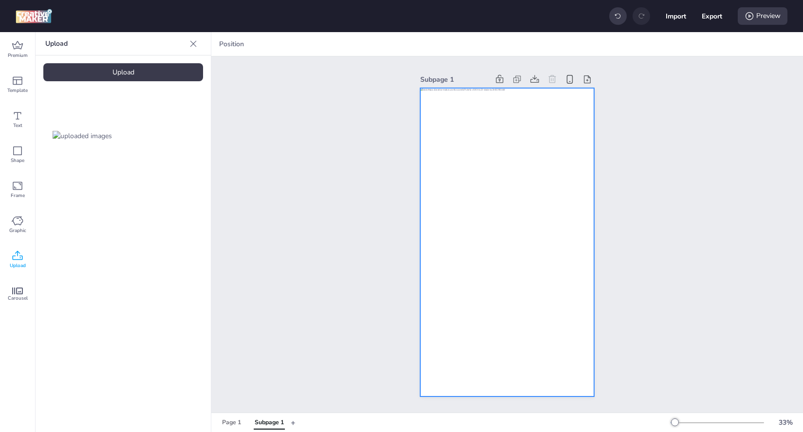
click at [455, 104] on div at bounding box center [506, 242] width 173 height 309
click at [757, 21] on div "Preview" at bounding box center [762, 16] width 50 height 18
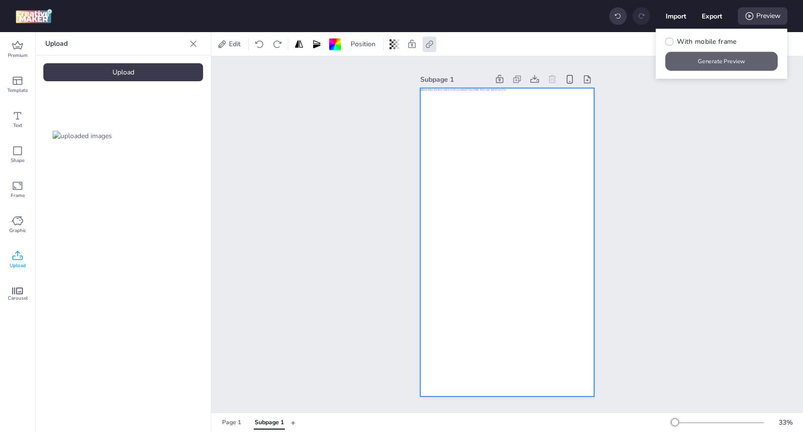
click at [732, 63] on button "Generate Preview" at bounding box center [721, 61] width 112 height 19
click at [712, 18] on button "Export" at bounding box center [711, 16] width 20 height 20
select select "html"
select select "all"
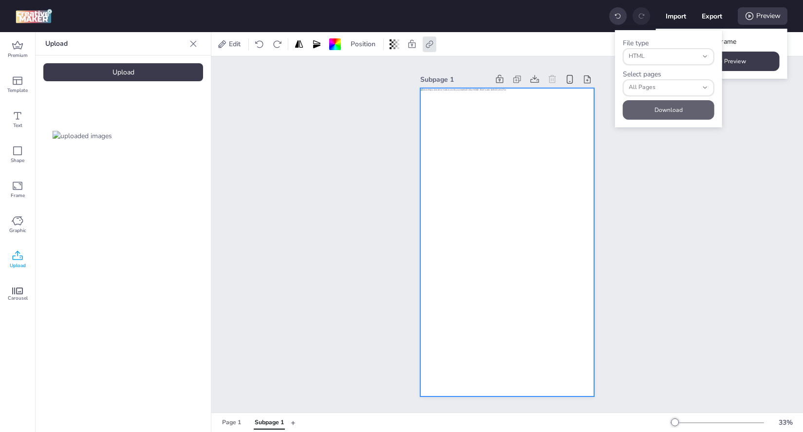
click at [662, 115] on button "Download" at bounding box center [669, 109] width 92 height 19
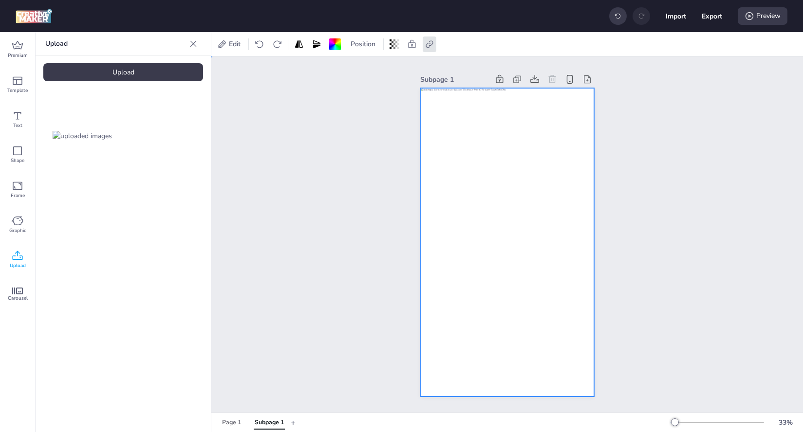
click at [672, 194] on div "Subpage 1" at bounding box center [506, 234] width 591 height 356
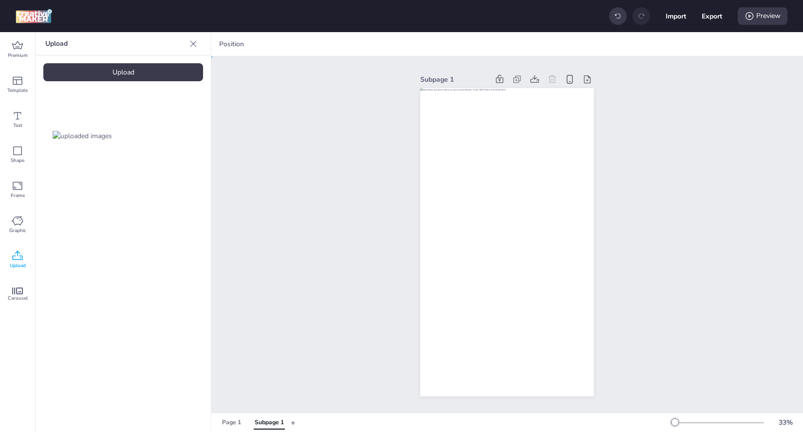
click at [287, 186] on div "Subpage 1" at bounding box center [506, 234] width 591 height 356
